Goal: Information Seeking & Learning: Find specific fact

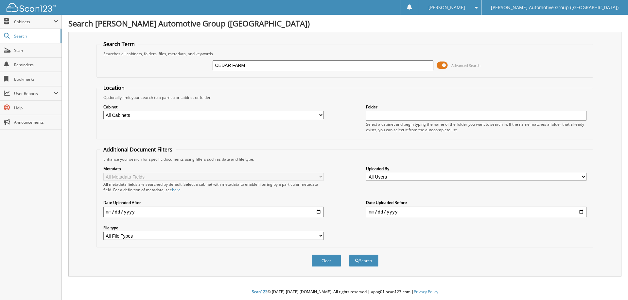
type input "CEDAR FARM"
click at [349, 255] on button "Search" at bounding box center [363, 261] width 29 height 12
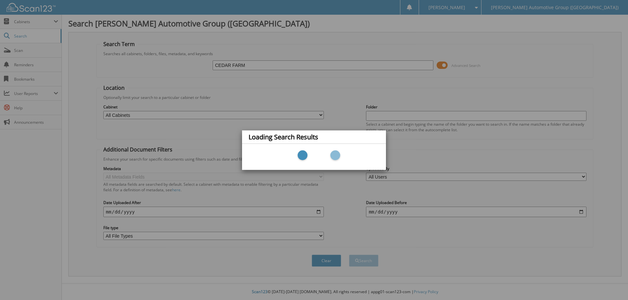
click at [30, 22] on div "Loading Search Results" at bounding box center [314, 150] width 628 height 300
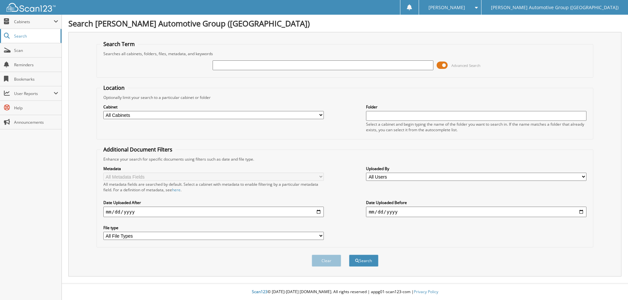
click at [26, 37] on span "Search" at bounding box center [35, 36] width 43 height 6
click at [477, 5] on div "[PERSON_NAME]" at bounding box center [449, 7] width 55 height 15
click at [574, 33] on div "Search Term Searches all cabinets, folders, files, metadata, and keywords Advan…" at bounding box center [344, 154] width 553 height 245
